Goal: Find specific page/section: Find specific page/section

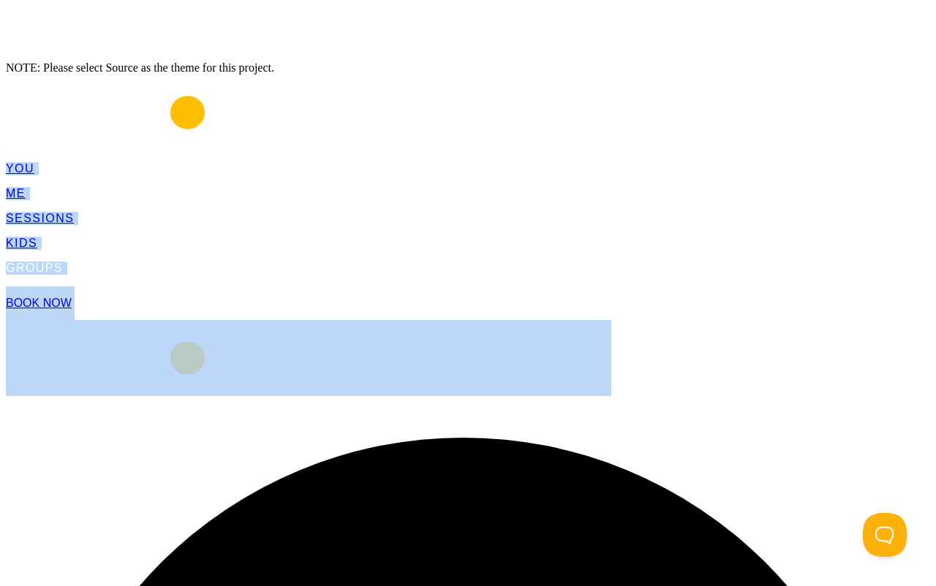
drag, startPoint x: 221, startPoint y: 3, endPoint x: 249, endPoint y: -11, distance: 31.1
